Goal: Transaction & Acquisition: Download file/media

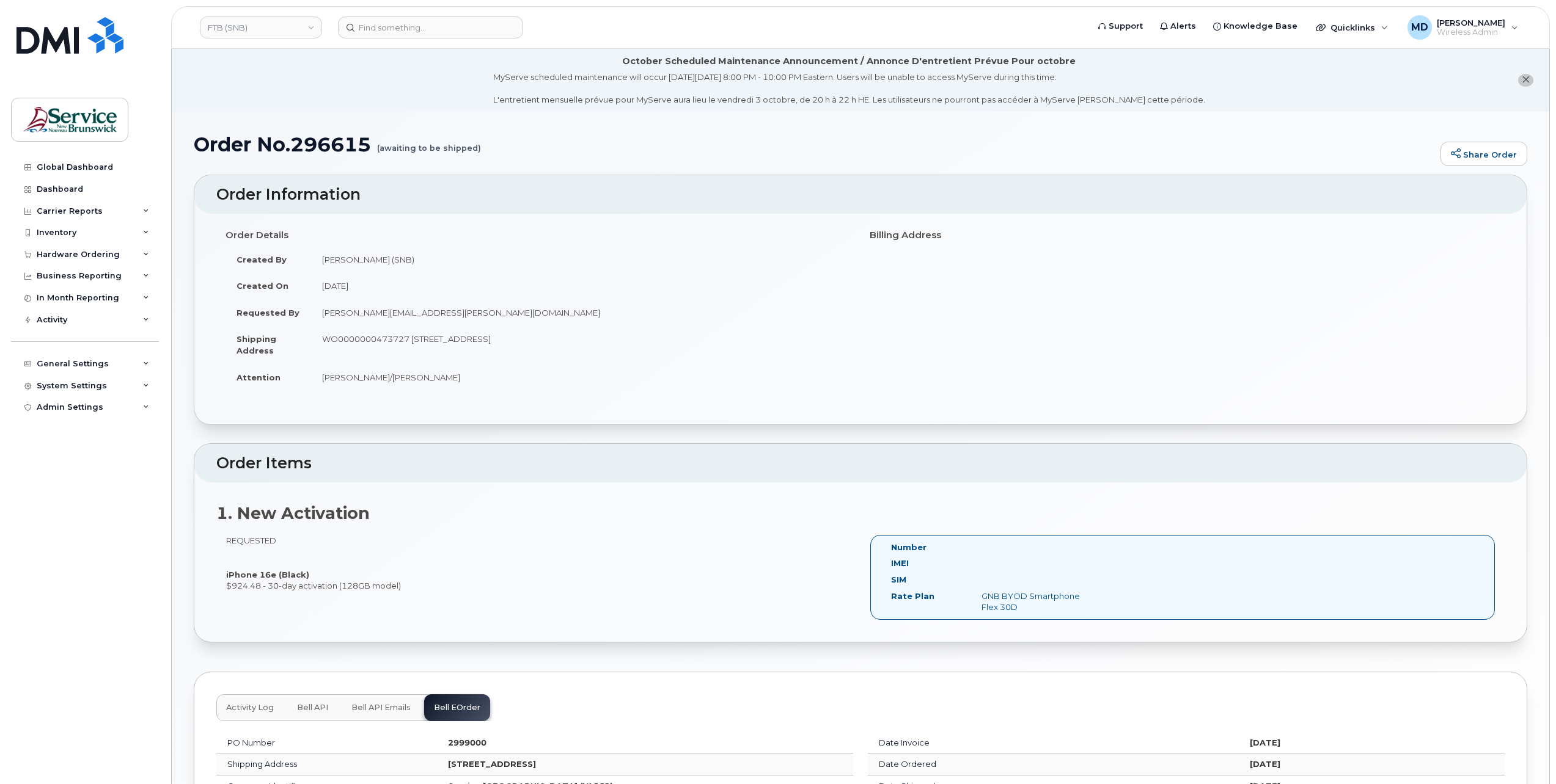
scroll to position [364, 0]
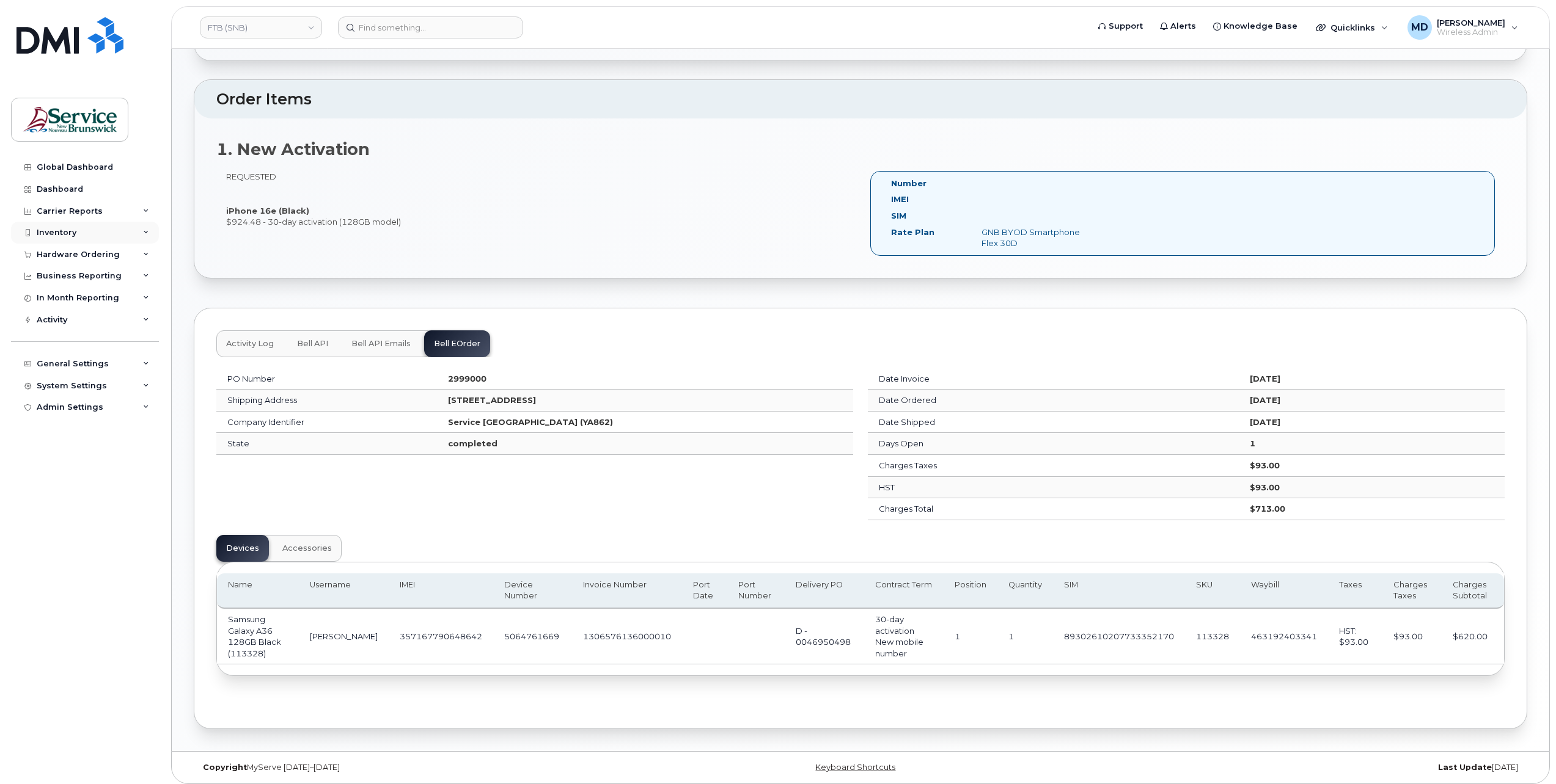
click at [57, 236] on div "Inventory" at bounding box center [57, 233] width 40 height 10
click at [59, 251] on div "Mobility Devices" at bounding box center [76, 255] width 69 height 11
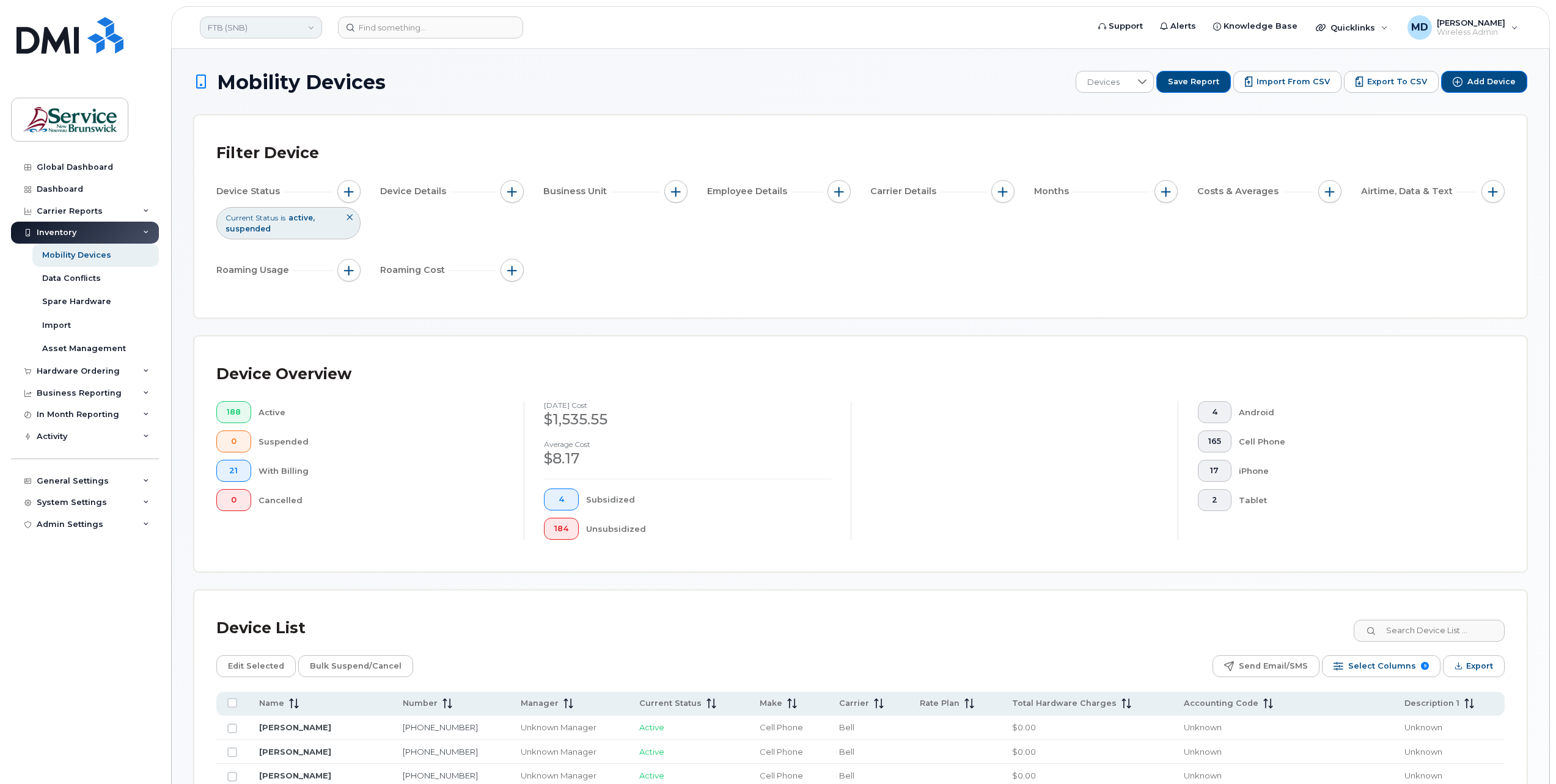
click at [274, 20] on link "FTB (SNB)" at bounding box center [261, 27] width 122 height 22
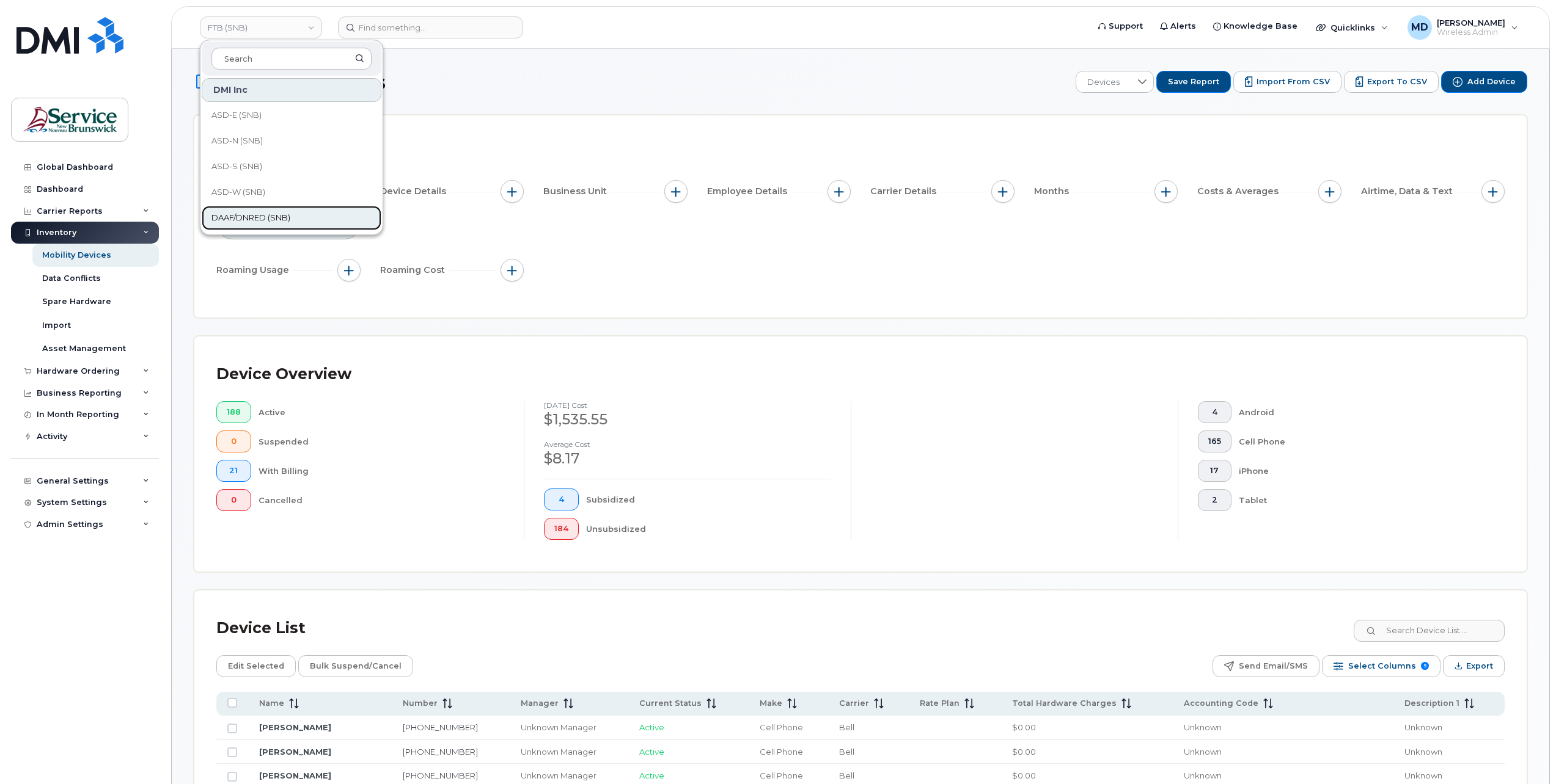
click at [257, 217] on span "DAAF/DNRED (SNB)" at bounding box center [250, 218] width 79 height 12
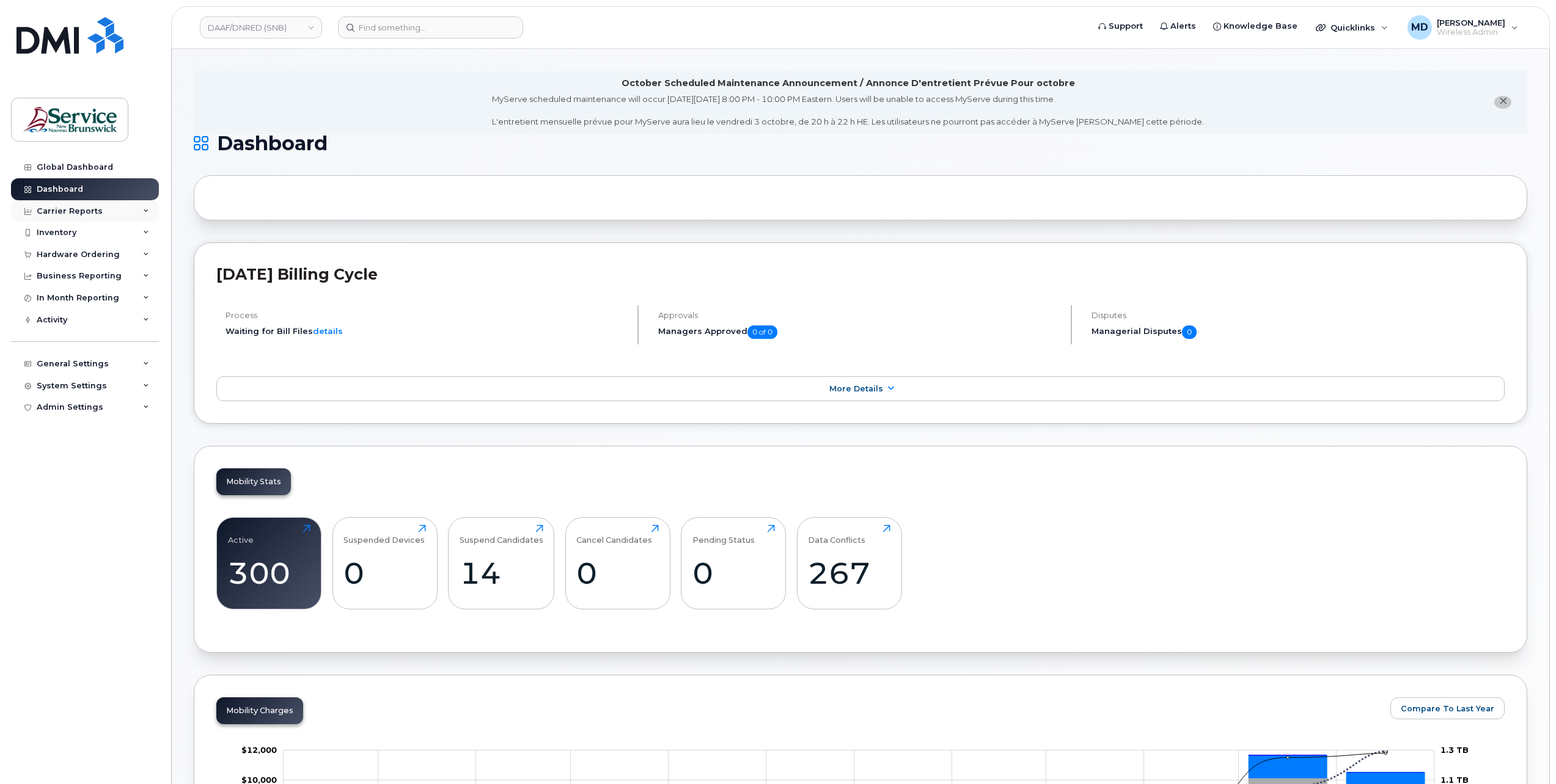
click at [138, 211] on div "Carrier Reports" at bounding box center [85, 211] width 148 height 22
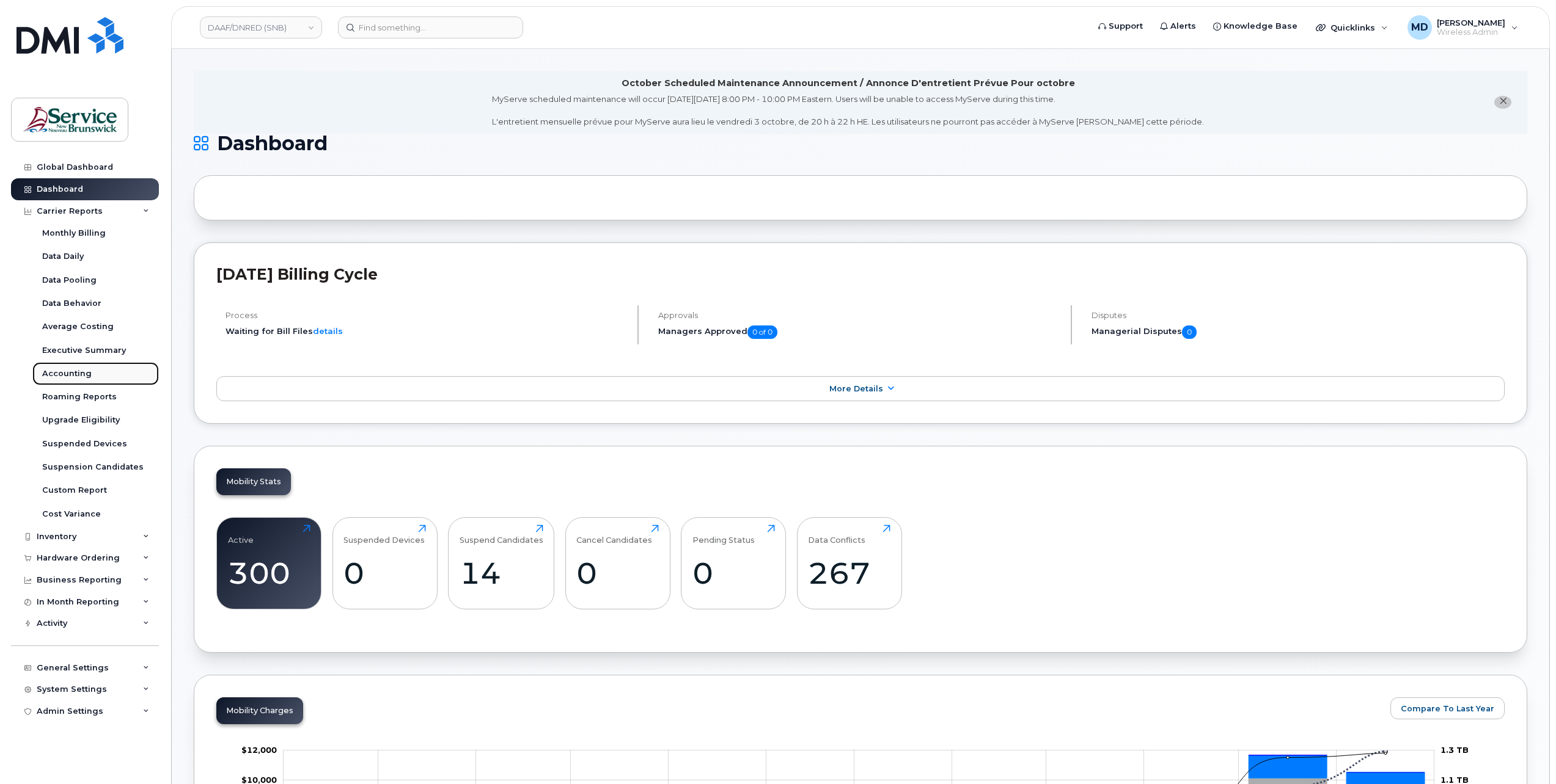
click at [56, 371] on div "Accounting" at bounding box center [66, 373] width 49 height 11
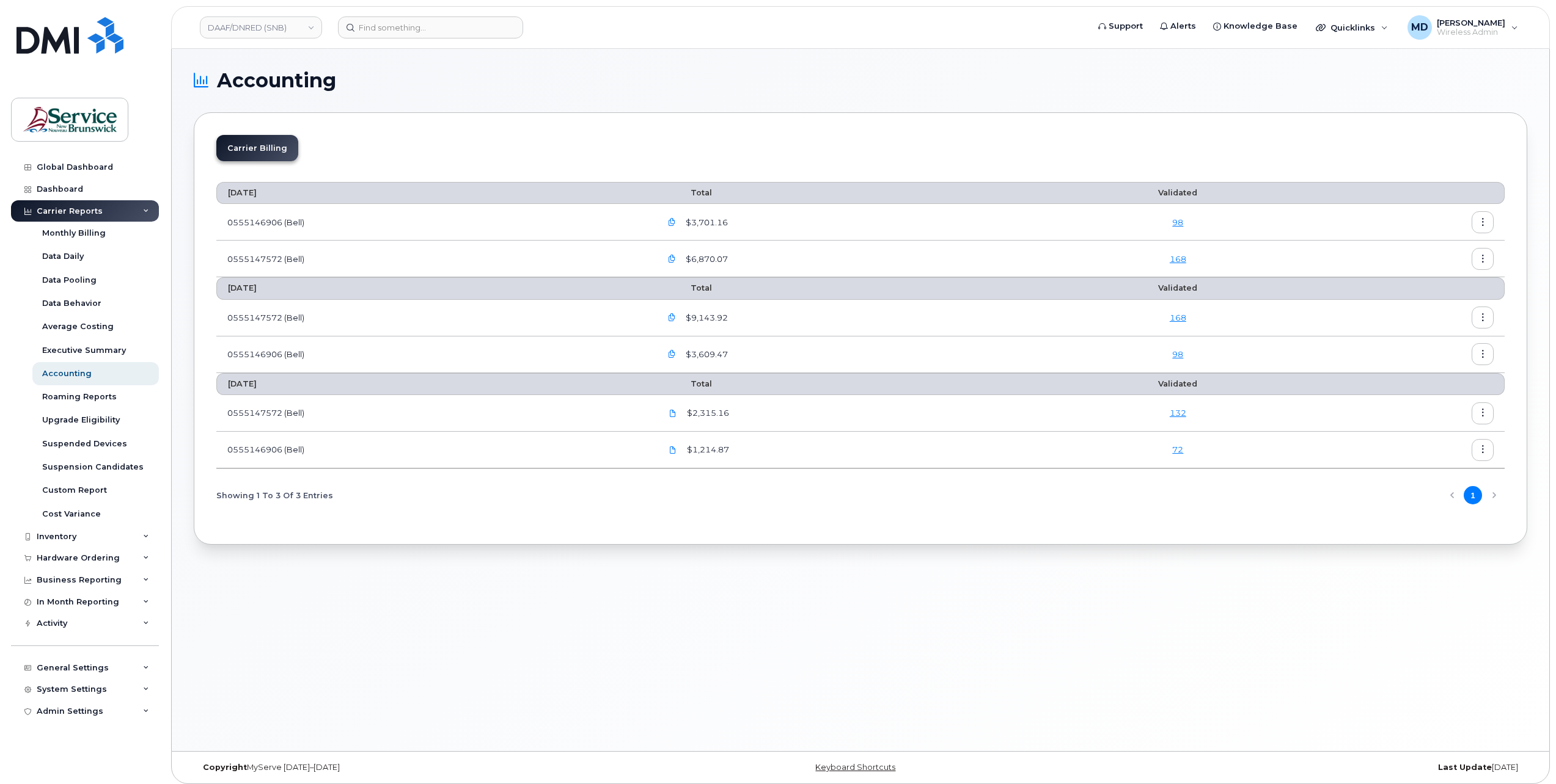
click at [676, 222] on icon "button" at bounding box center [672, 223] width 8 height 8
click at [758, 105] on section "Accounting Carrier Billing [DATE] Total Validated 0555146906 (Bell) $3,701.16 9…" at bounding box center [860, 308] width 1333 height 474
click at [676, 219] on icon "button" at bounding box center [672, 223] width 8 height 8
click at [739, 305] on div "images/PDF_555146906_00...pdf" at bounding box center [763, 299] width 182 height 24
checkbox input "true"
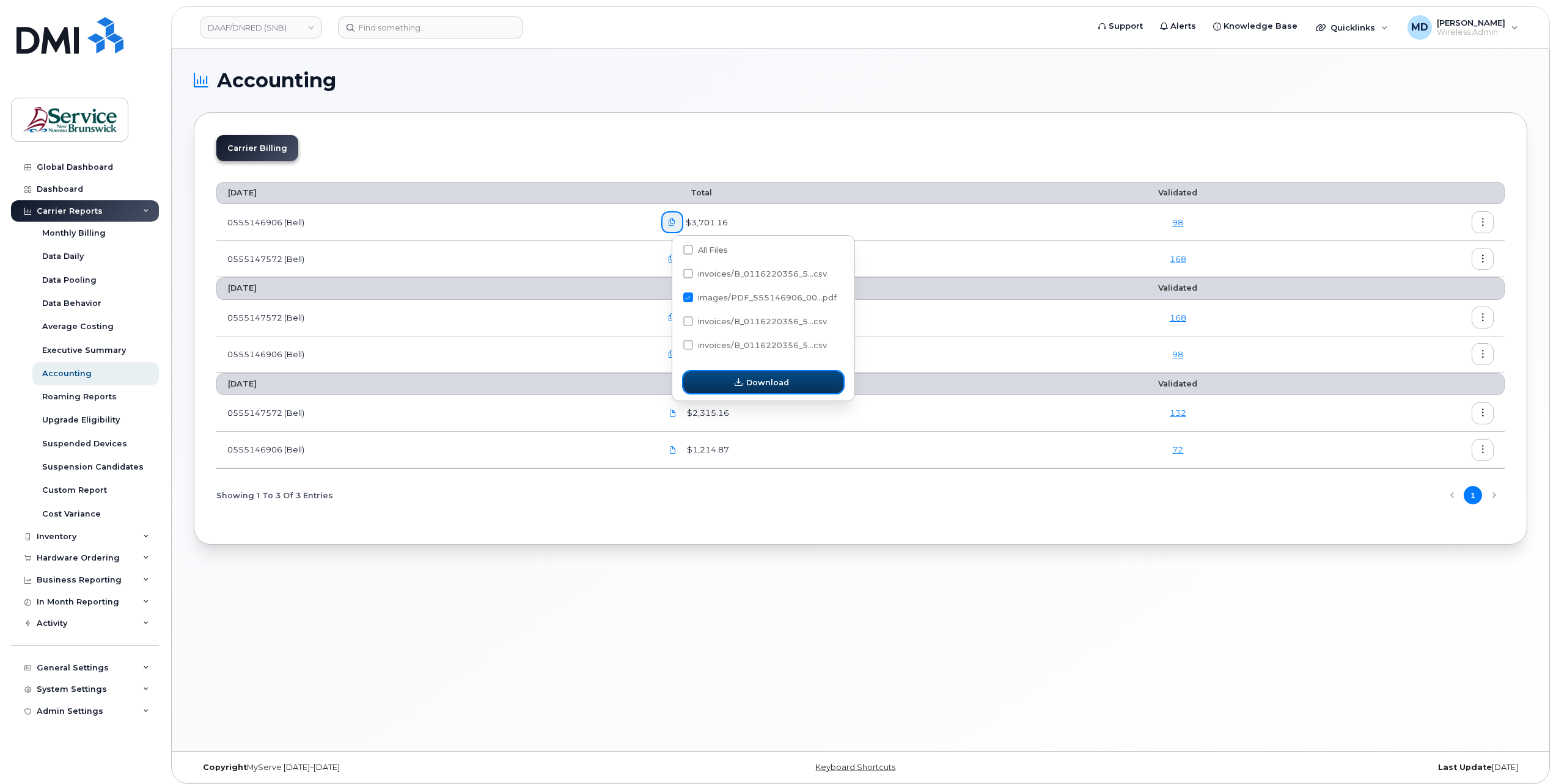
click at [740, 381] on icon "button" at bounding box center [738, 383] width 8 height 8
click at [1486, 222] on icon "button" at bounding box center [1483, 223] width 8 height 8
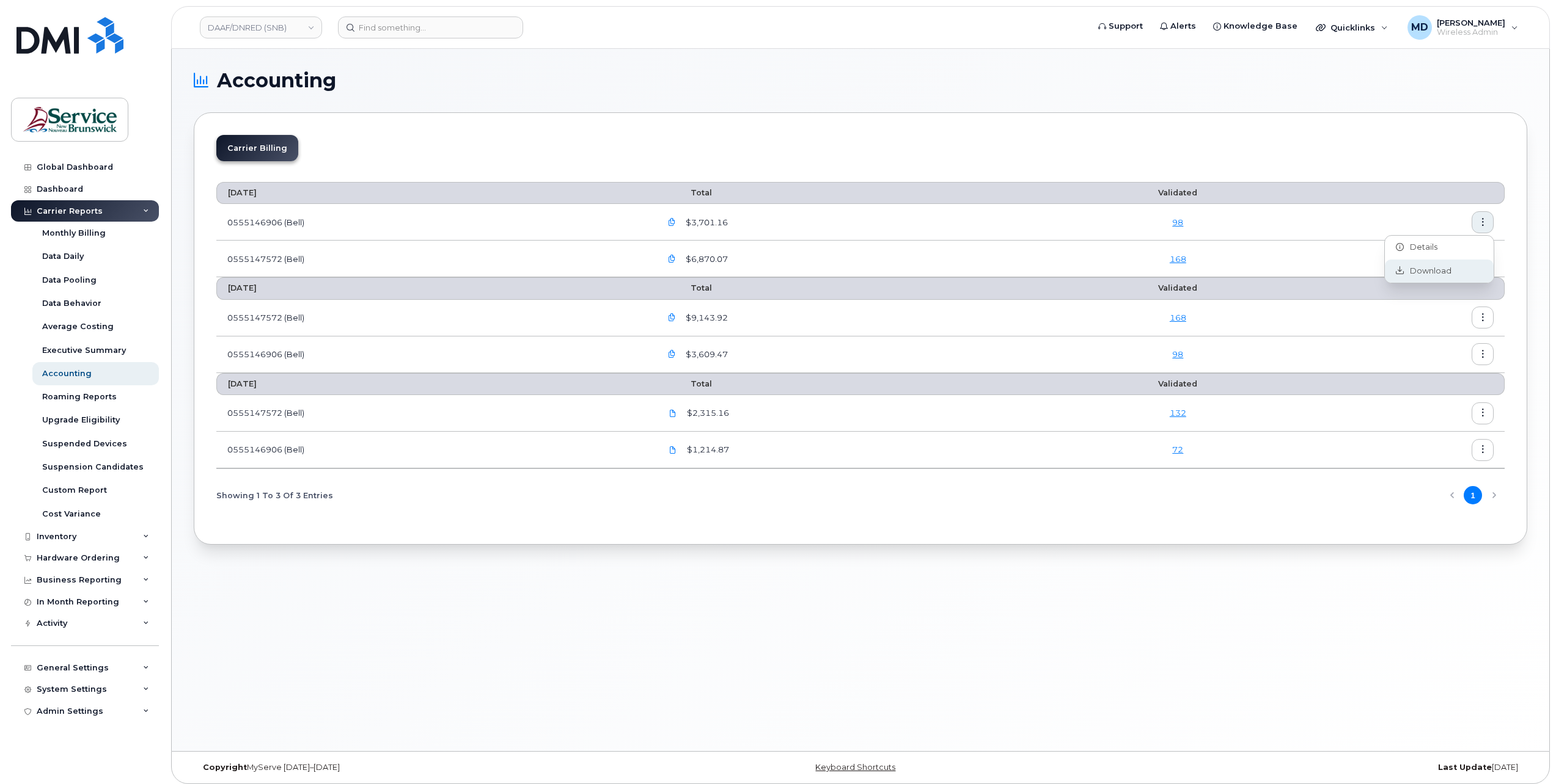
click at [1432, 266] on span "Download" at bounding box center [1427, 271] width 48 height 11
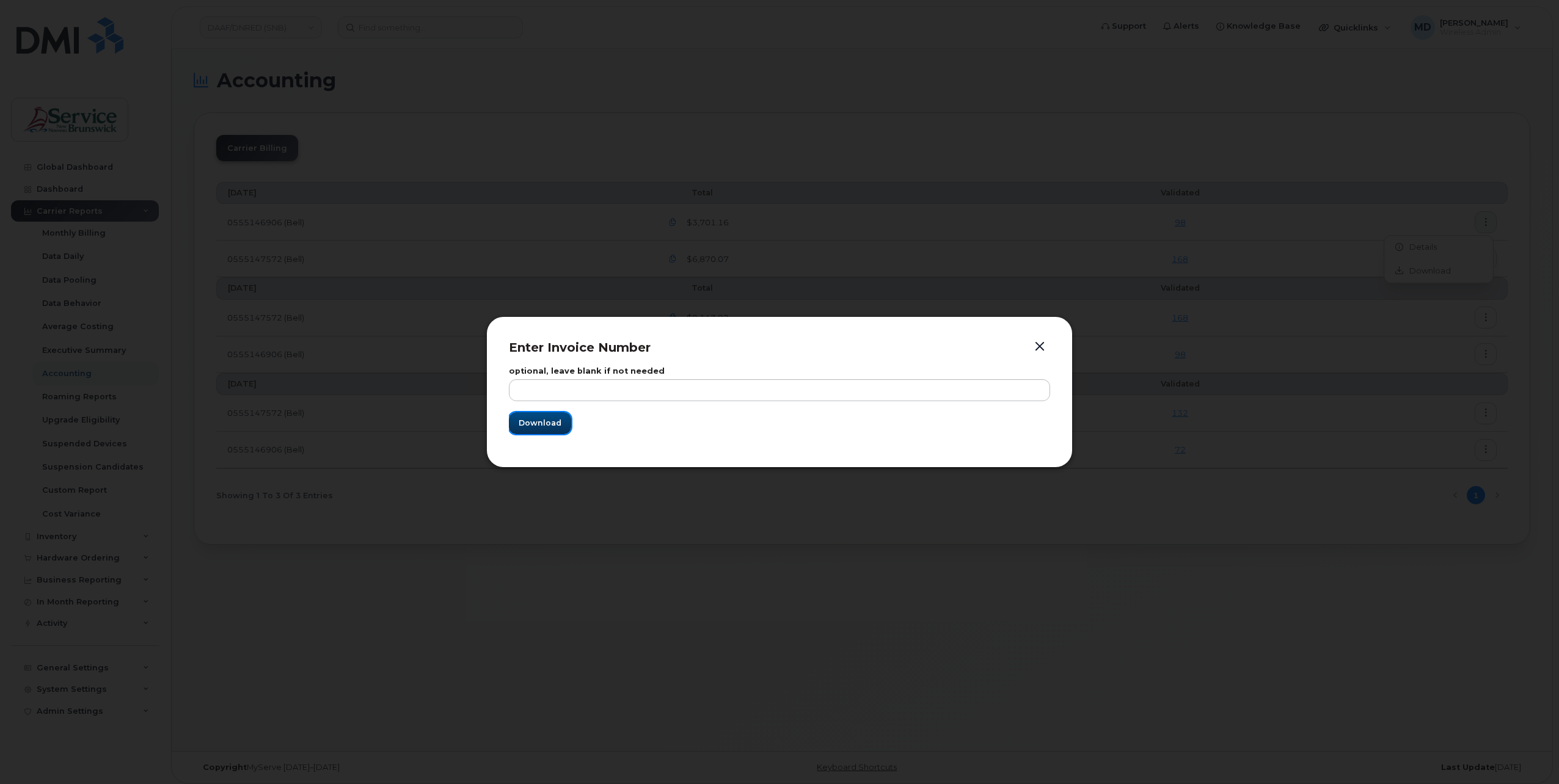
click at [543, 421] on span "Download" at bounding box center [540, 423] width 43 height 12
